Goal: Communication & Community: Answer question/provide support

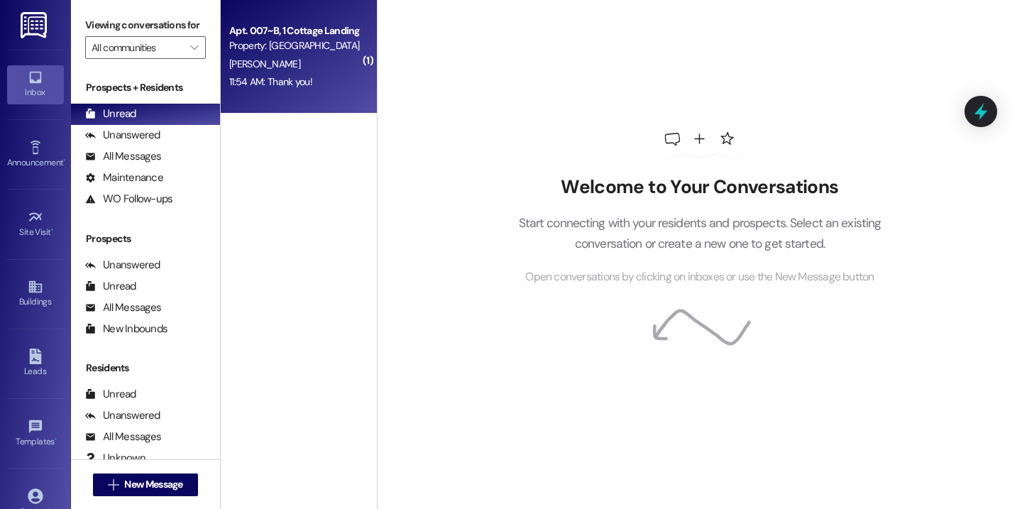
click at [269, 29] on div "Apt. 007~B, 1 Cottage Landing Properties LLC" at bounding box center [294, 30] width 131 height 15
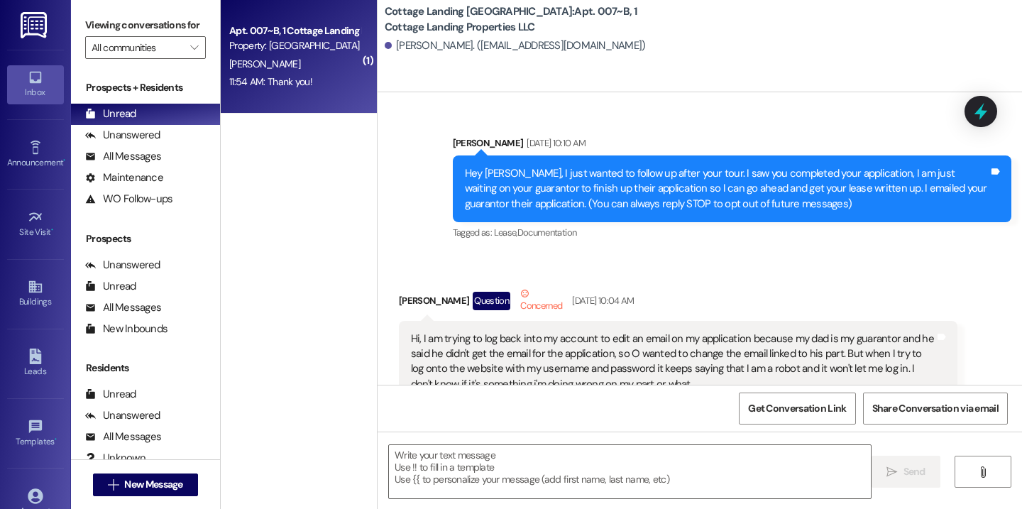
scroll to position [35505, 0]
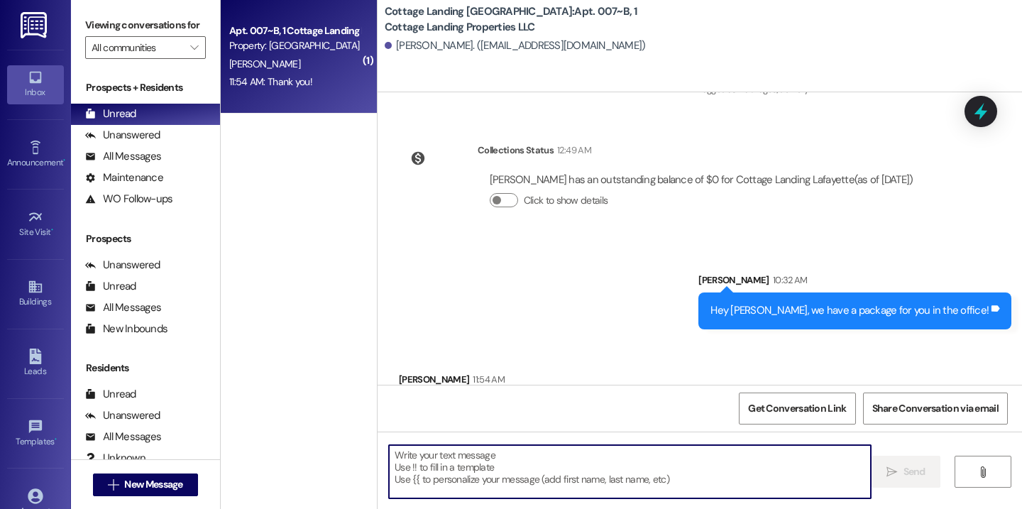
click at [482, 471] on textarea at bounding box center [630, 471] width 482 height 53
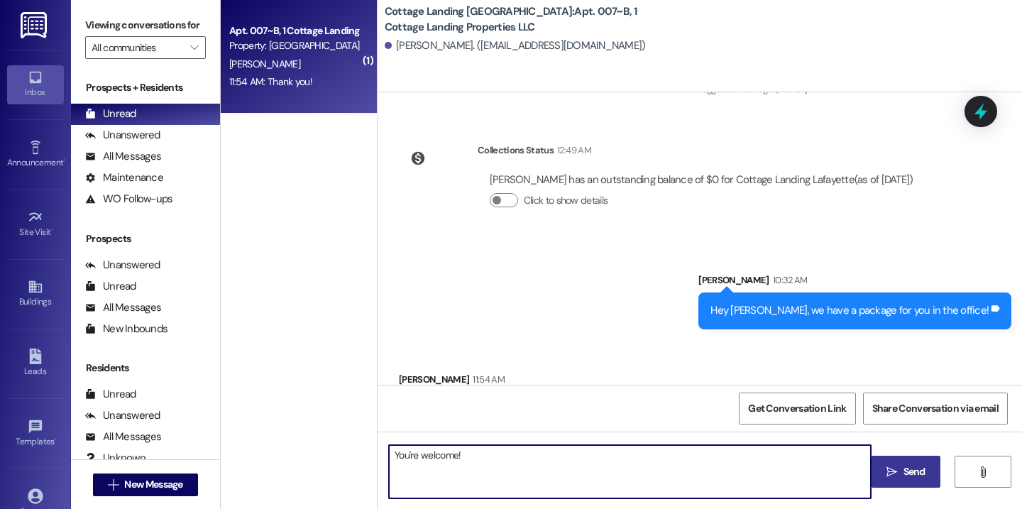
type textarea "You're welcome!"
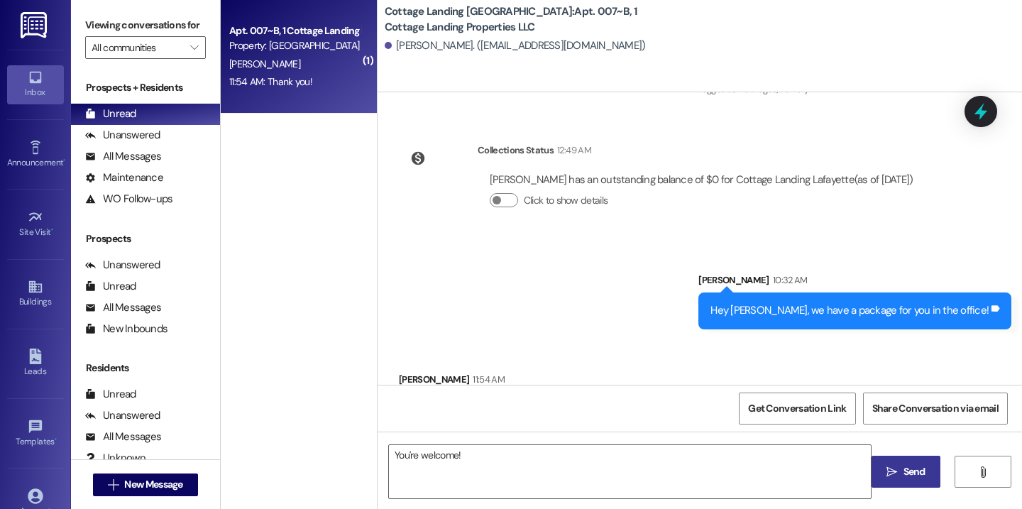
click at [896, 478] on span " Send" at bounding box center [906, 471] width 45 height 15
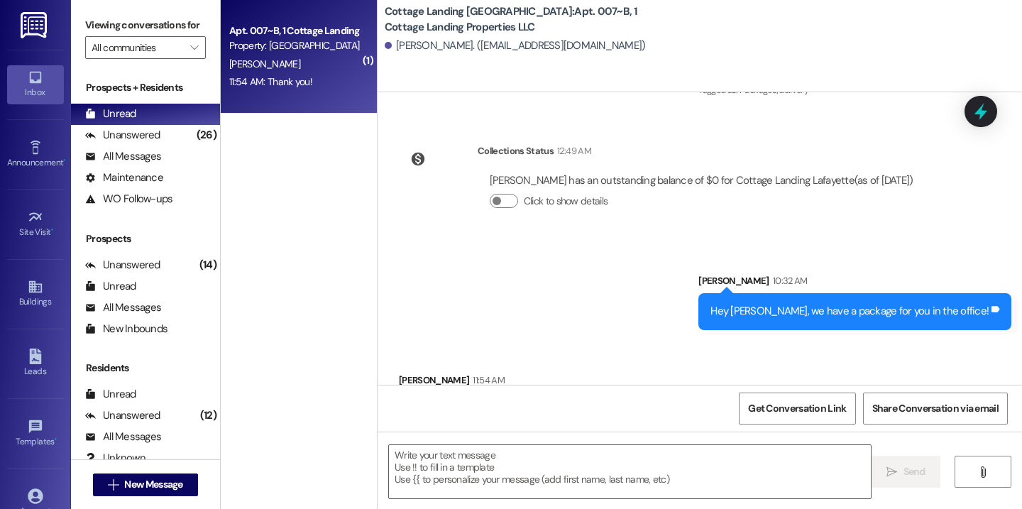
scroll to position [35604, 0]
